Goal: Browse casually

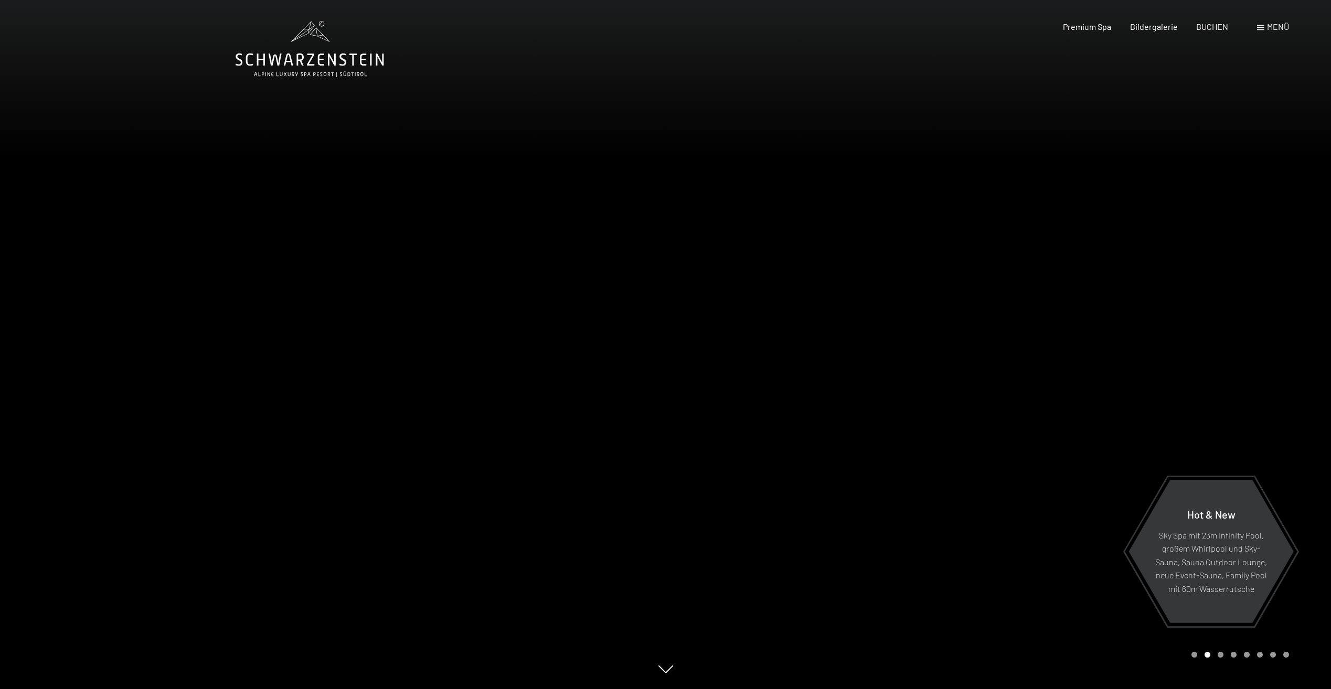
click at [410, 226] on div at bounding box center [333, 344] width 666 height 689
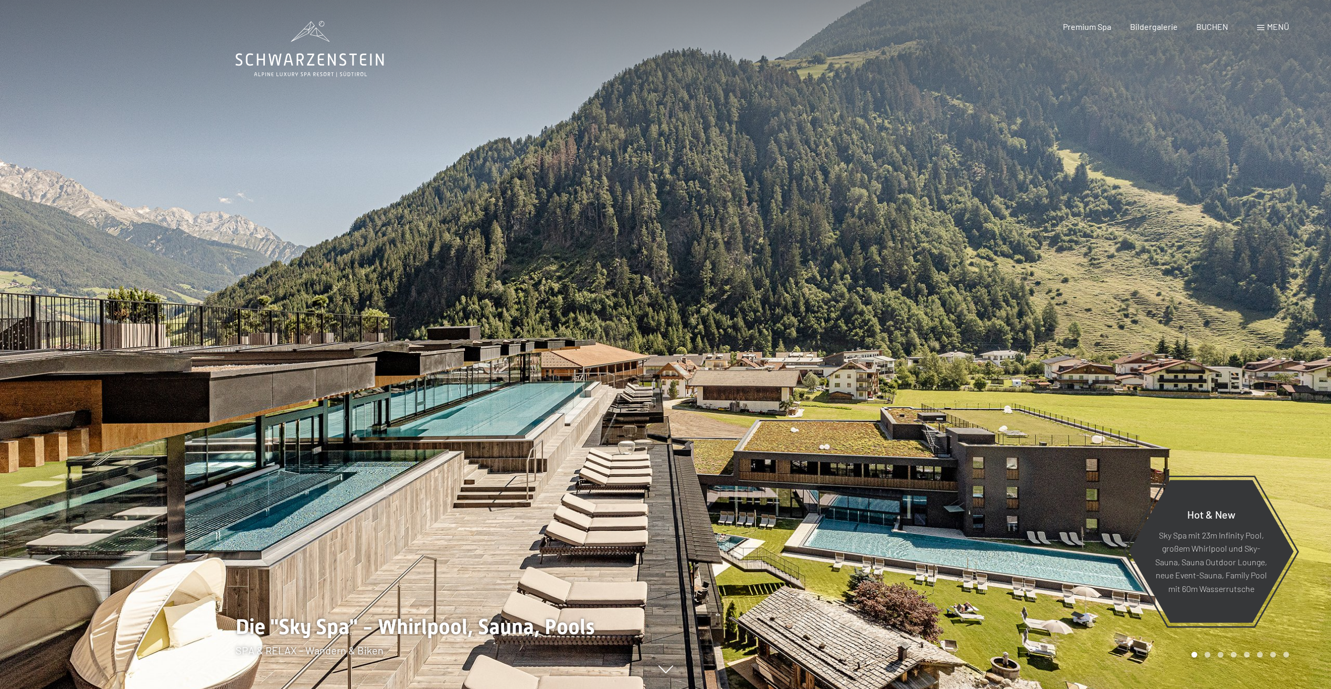
click at [821, 272] on div at bounding box center [999, 344] width 666 height 689
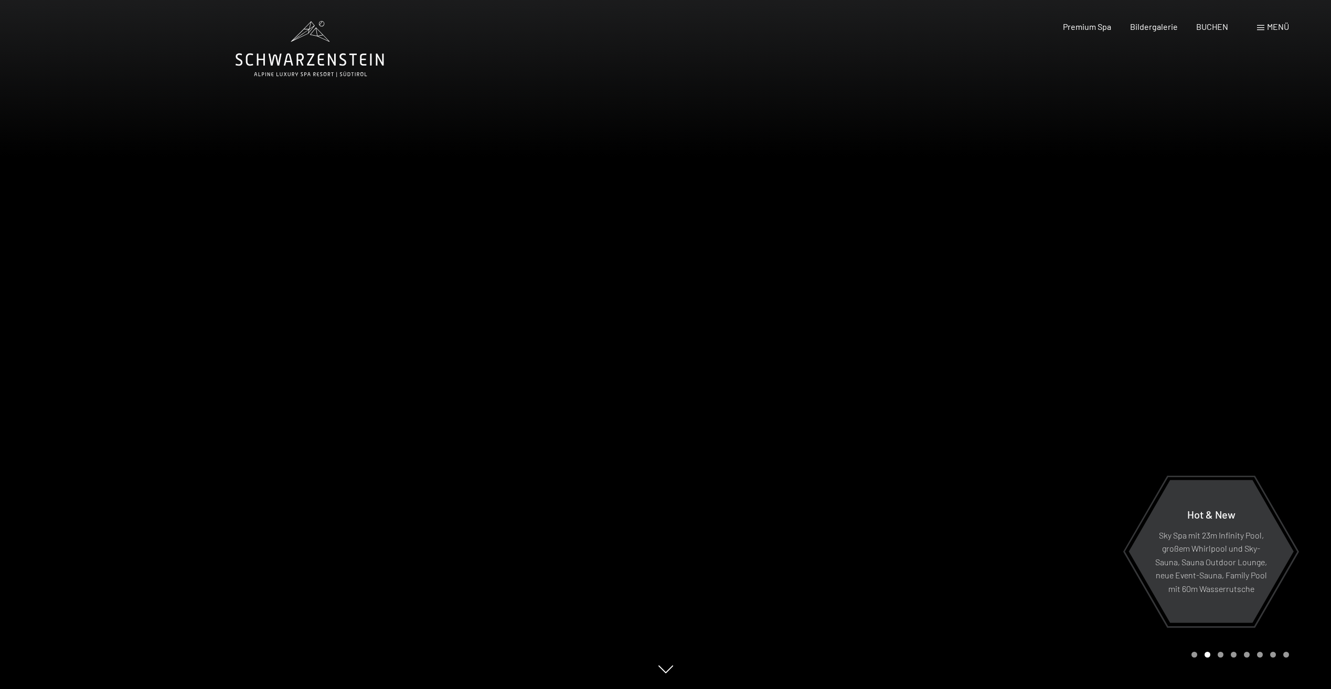
click at [821, 272] on div at bounding box center [999, 344] width 666 height 689
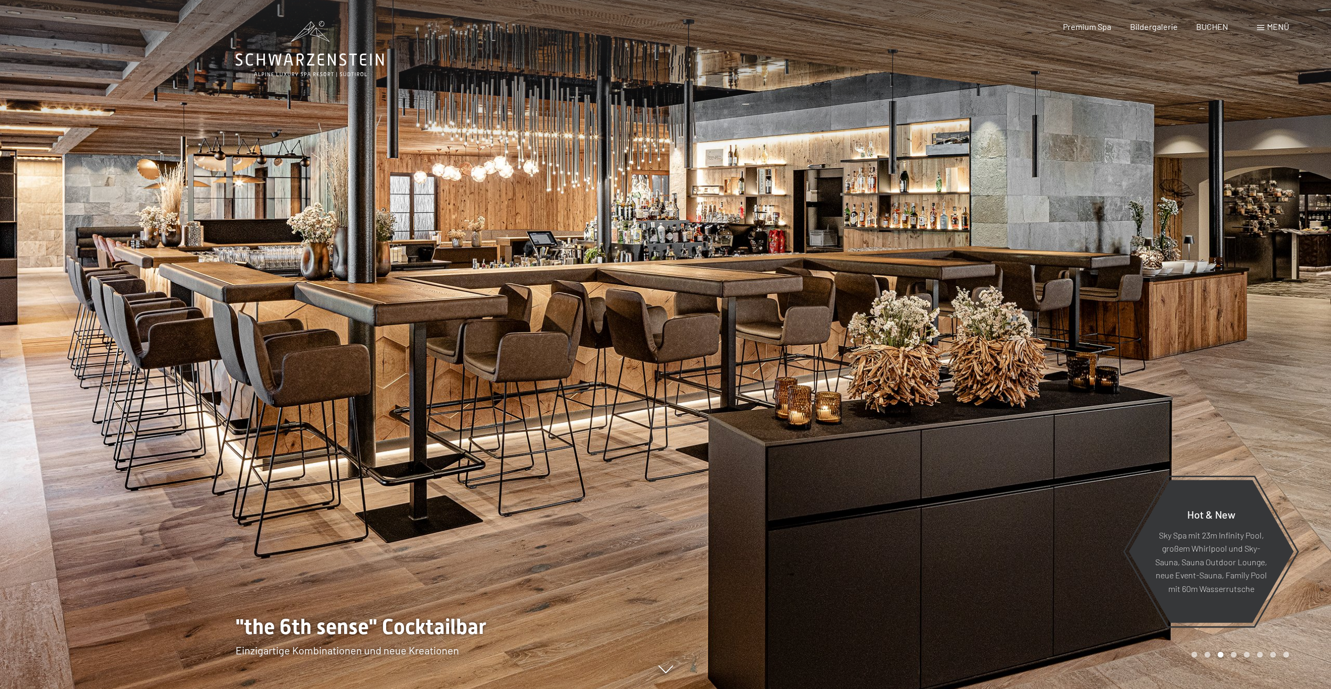
click at [833, 274] on div at bounding box center [999, 344] width 666 height 689
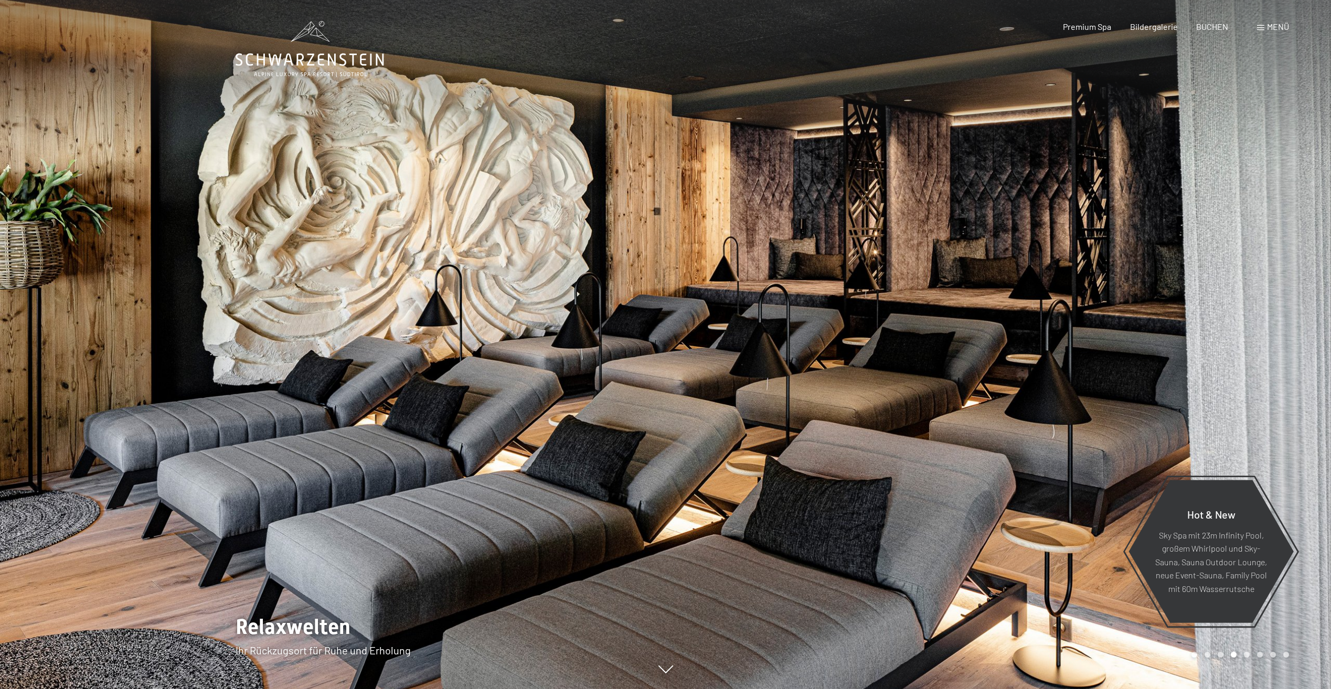
click at [835, 274] on div at bounding box center [999, 344] width 666 height 689
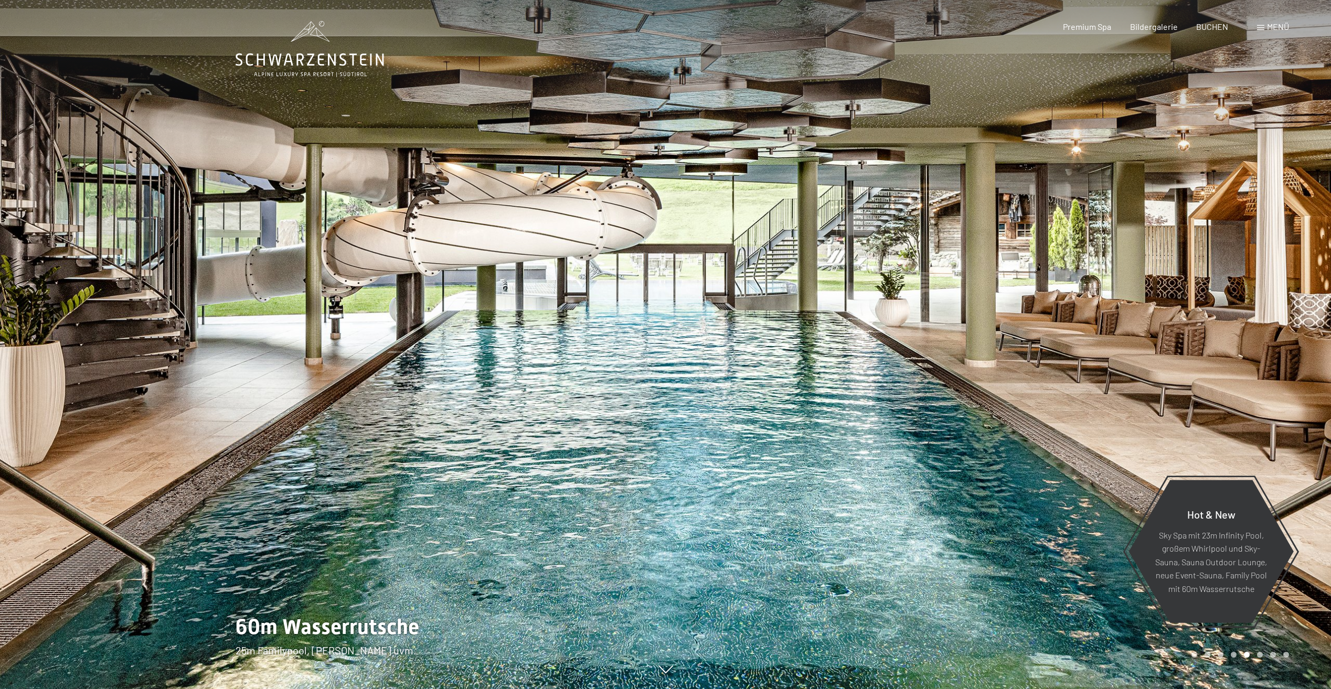
click at [835, 274] on div at bounding box center [999, 344] width 666 height 689
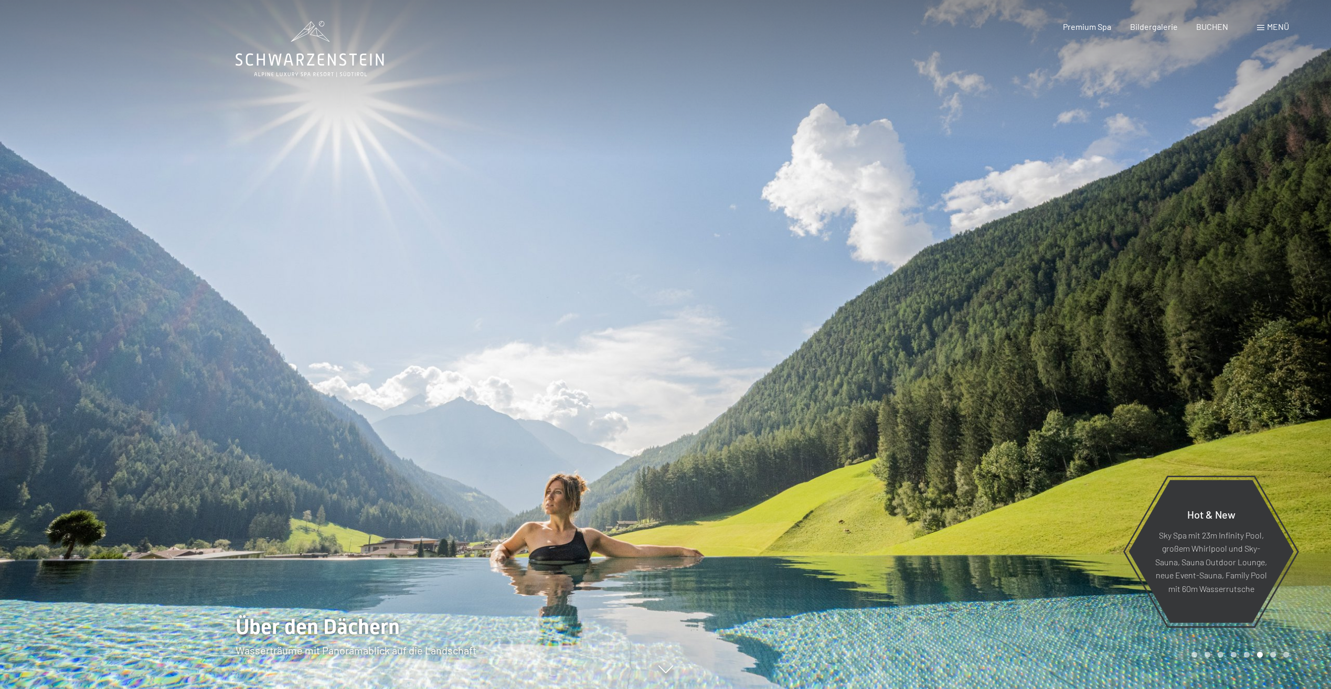
click at [864, 280] on div at bounding box center [999, 344] width 666 height 689
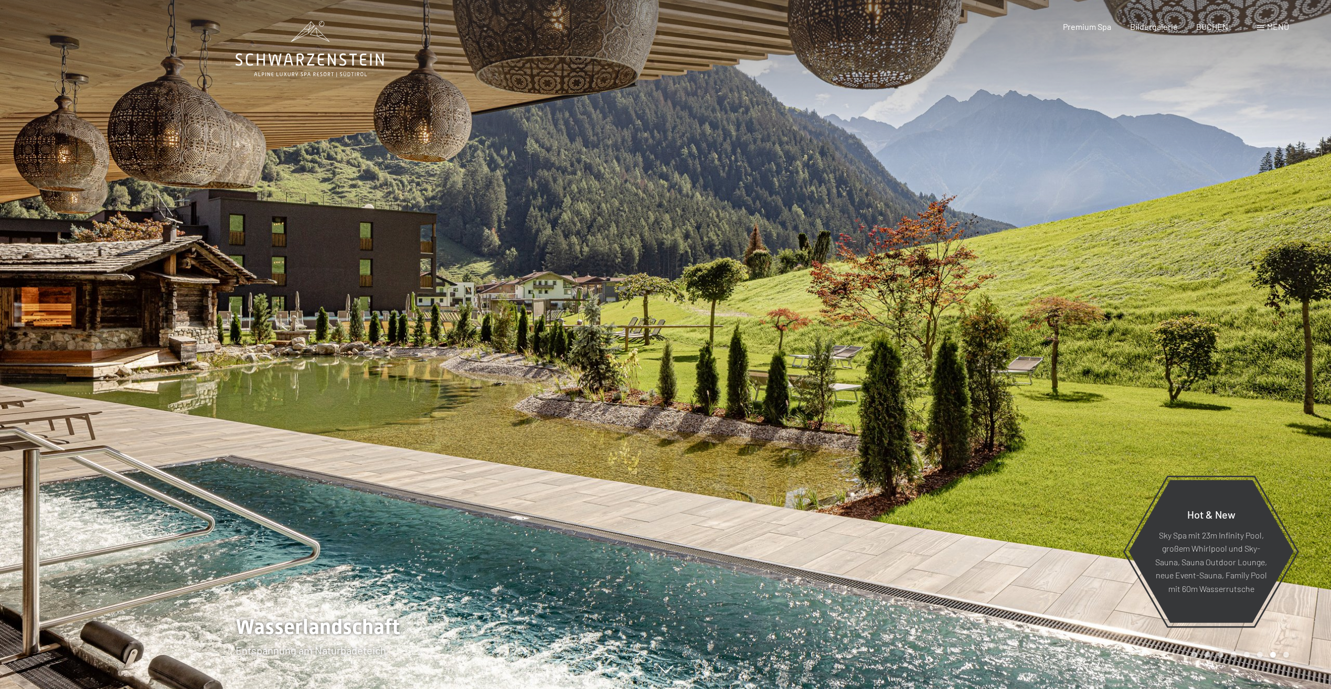
click at [864, 280] on div at bounding box center [999, 344] width 666 height 689
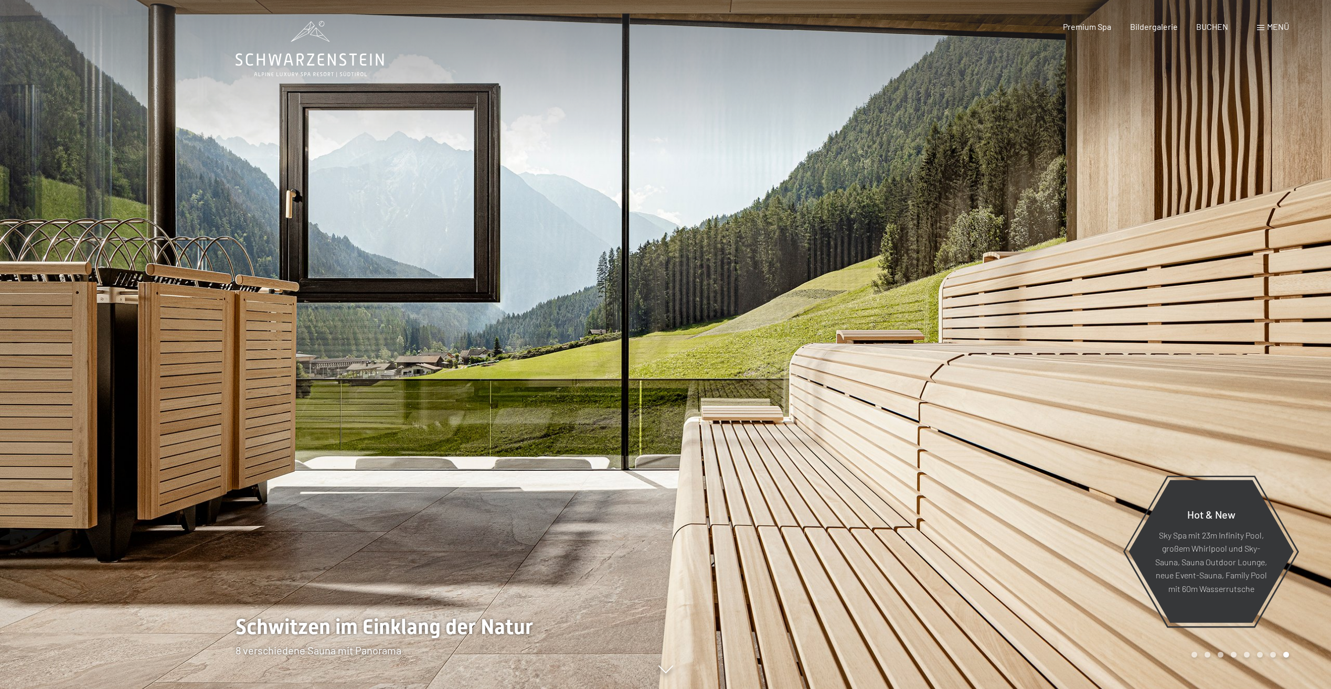
click at [864, 280] on div at bounding box center [999, 344] width 666 height 689
